Goal: Information Seeking & Learning: Learn about a topic

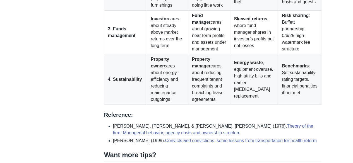
scroll to position [1169, 0]
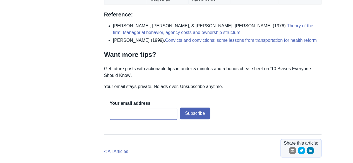
scroll to position [1320, 0]
